Goal: Task Accomplishment & Management: Complete application form

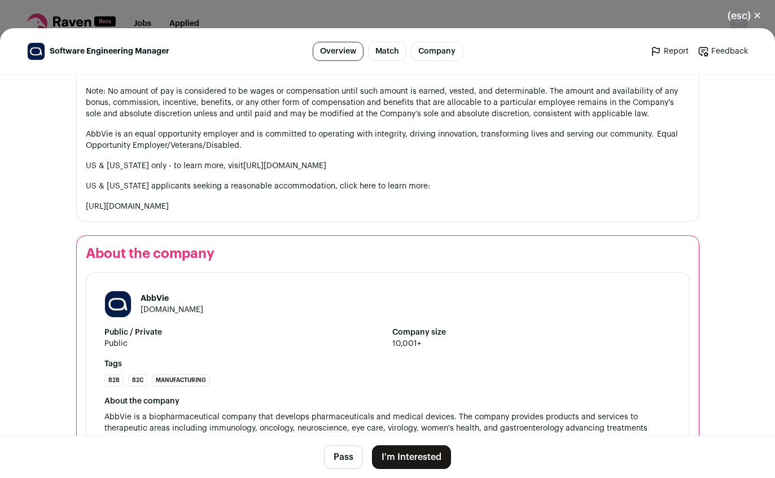
scroll to position [1288, 0]
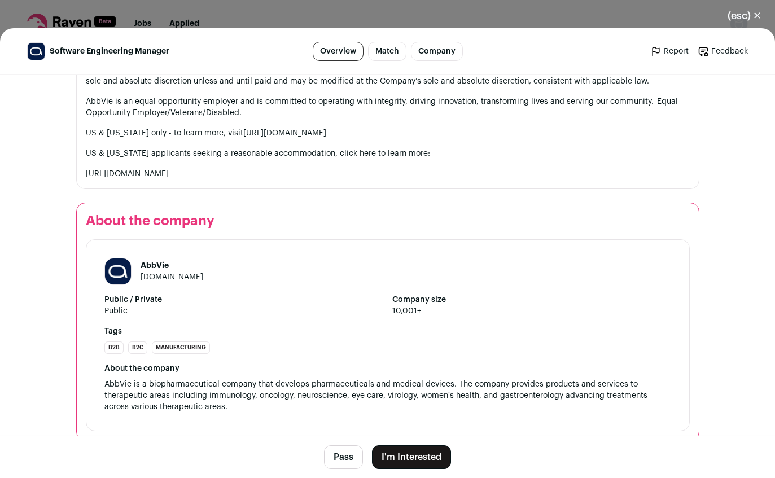
click at [415, 460] on button "I'm Interested" at bounding box center [411, 458] width 79 height 24
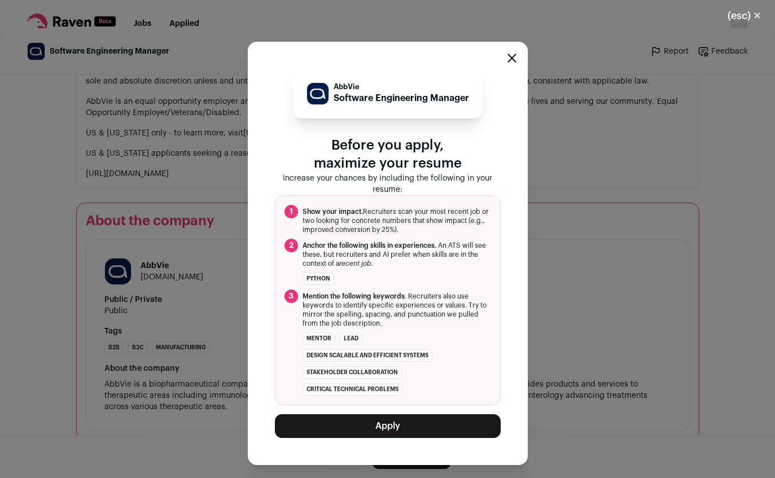
click at [418, 426] on button "Apply" at bounding box center [388, 427] width 226 height 24
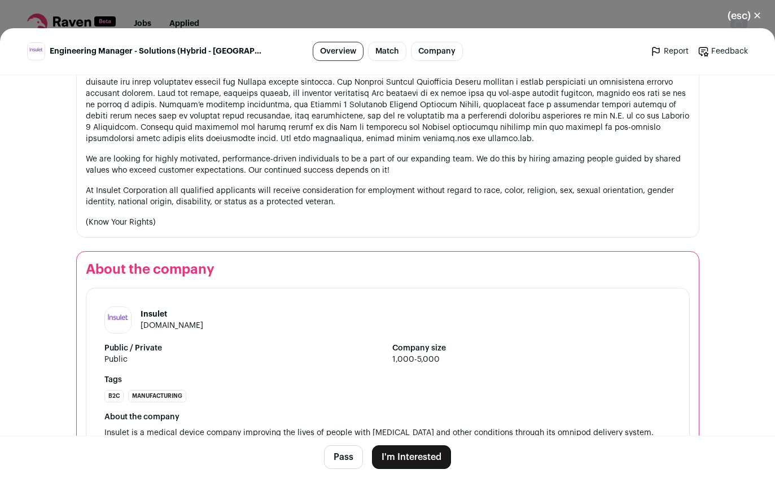
scroll to position [1431, 0]
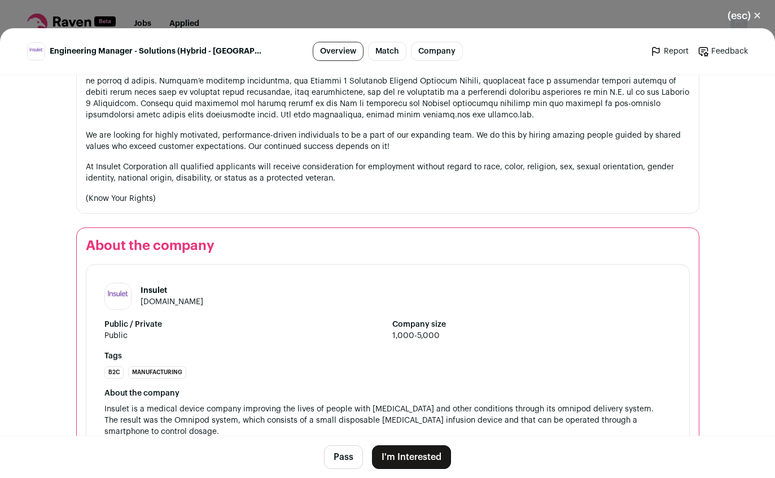
click at [402, 456] on button "I'm Interested" at bounding box center [411, 458] width 79 height 24
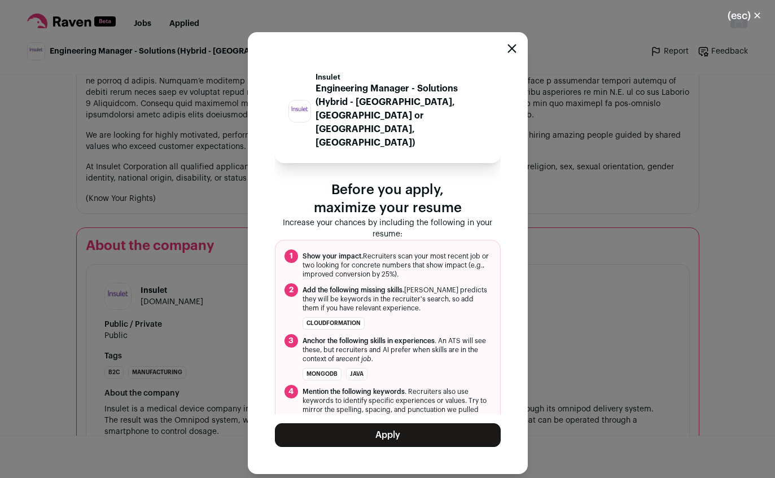
click at [398, 438] on button "Apply" at bounding box center [388, 436] width 226 height 24
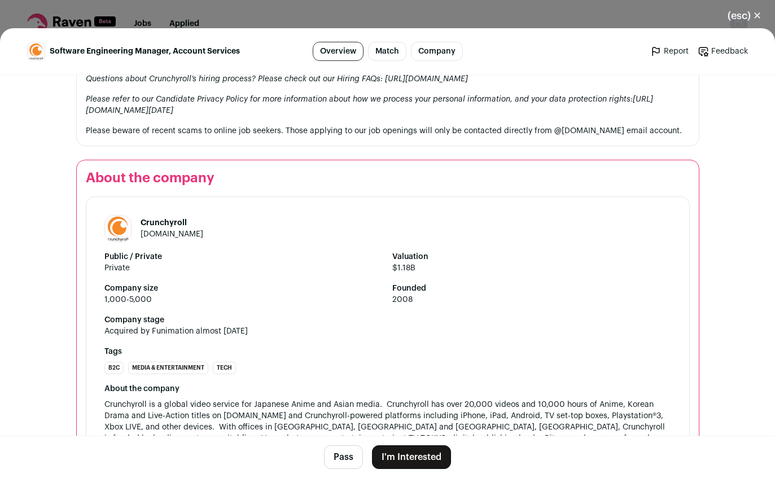
scroll to position [1762, 0]
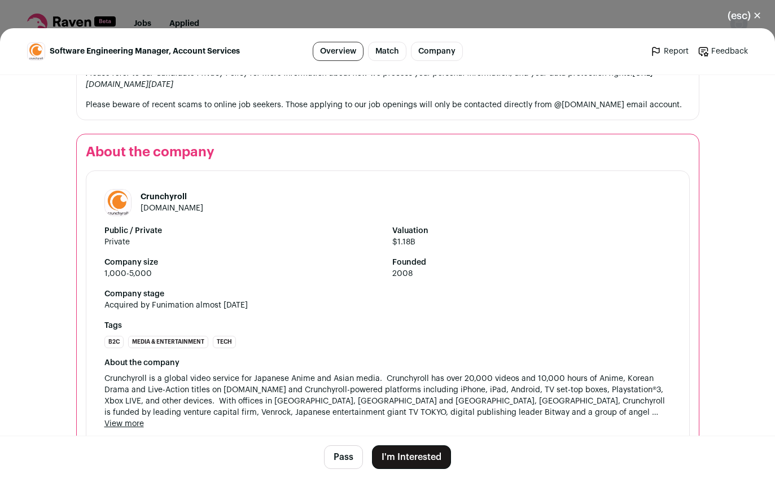
click at [184, 212] on link "crunchyroll.com" at bounding box center [172, 208] width 63 height 8
click at [406, 455] on button "I'm Interested" at bounding box center [411, 458] width 79 height 24
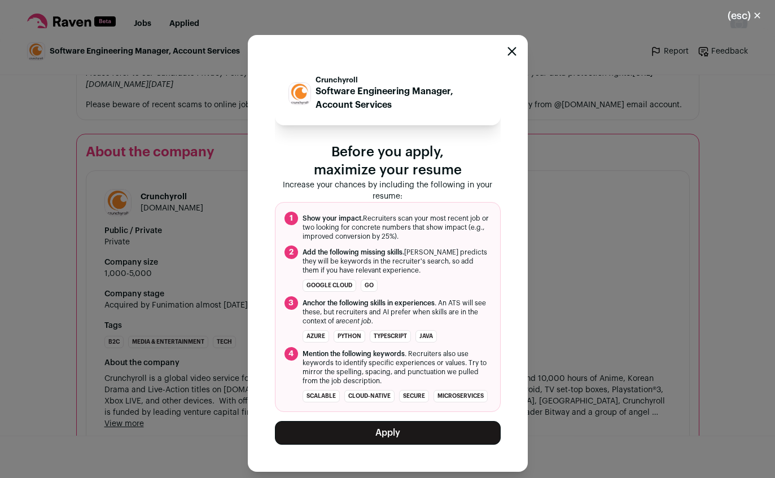
click at [396, 442] on button "Apply" at bounding box center [388, 433] width 226 height 24
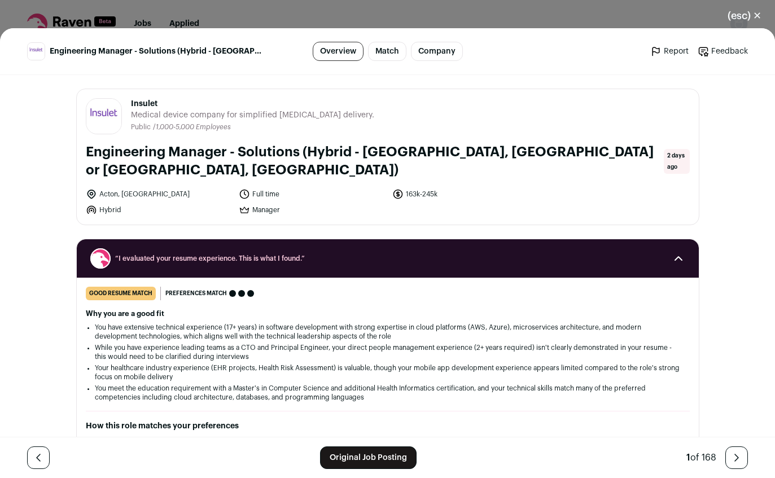
click at [360, 459] on link "Original Job Posting" at bounding box center [368, 458] width 97 height 23
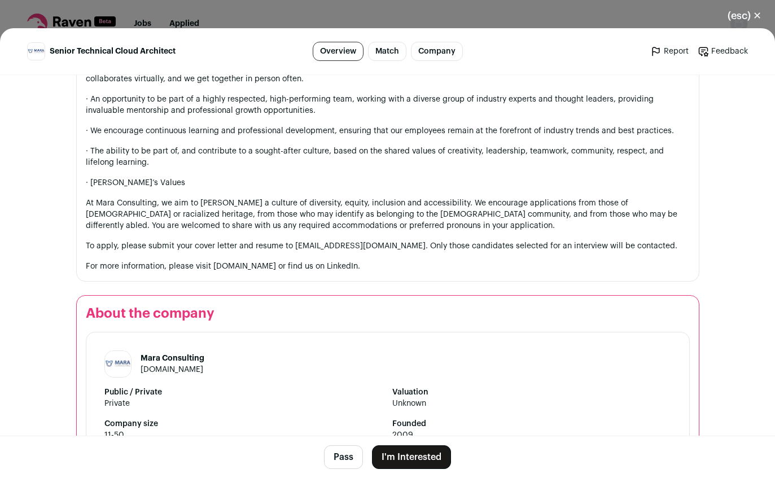
scroll to position [1596, 0]
